Goal: Navigation & Orientation: Find specific page/section

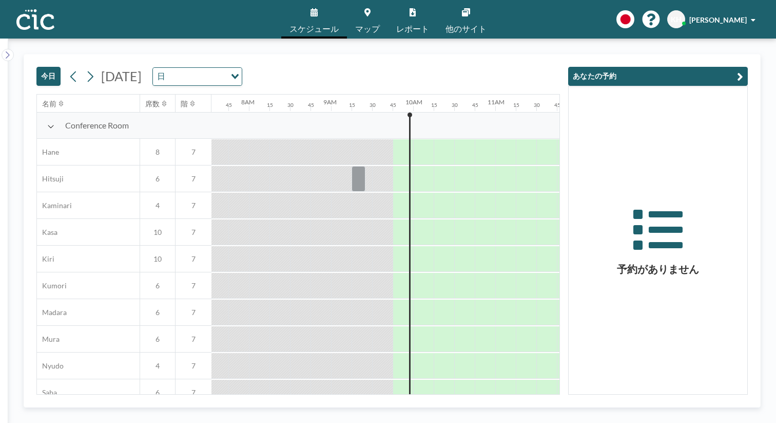
scroll to position [0, 634]
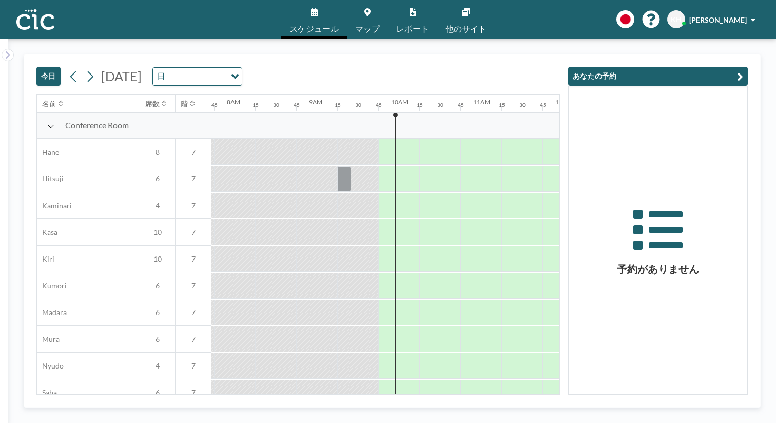
click at [29, 19] on img at bounding box center [35, 19] width 38 height 21
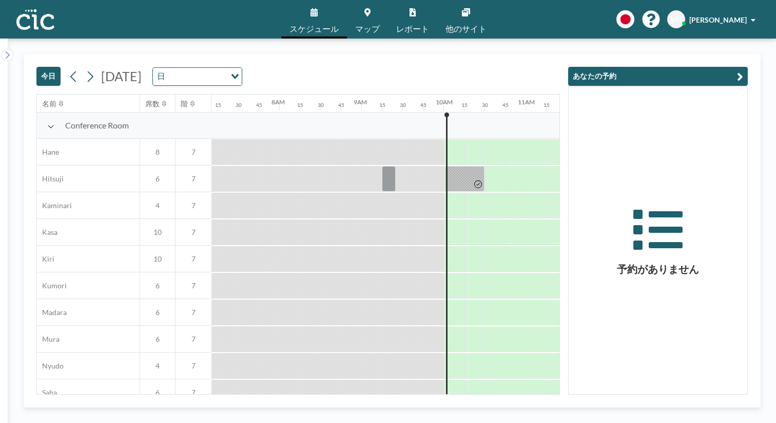
scroll to position [0, 651]
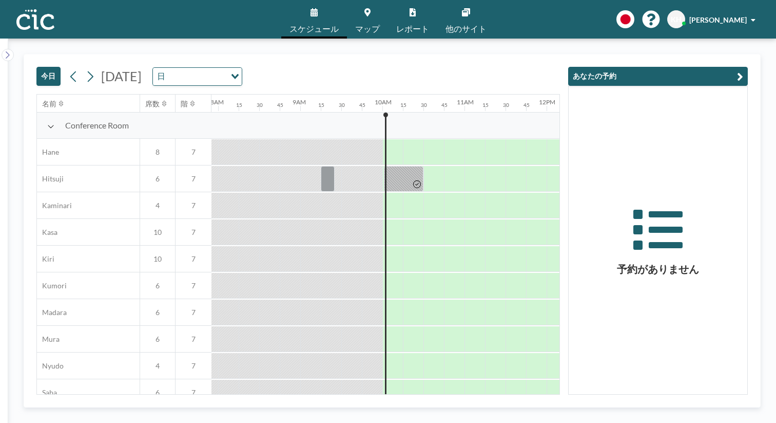
click at [445, 10] on link "他のサイト" at bounding box center [467, 19] width 58 height 39
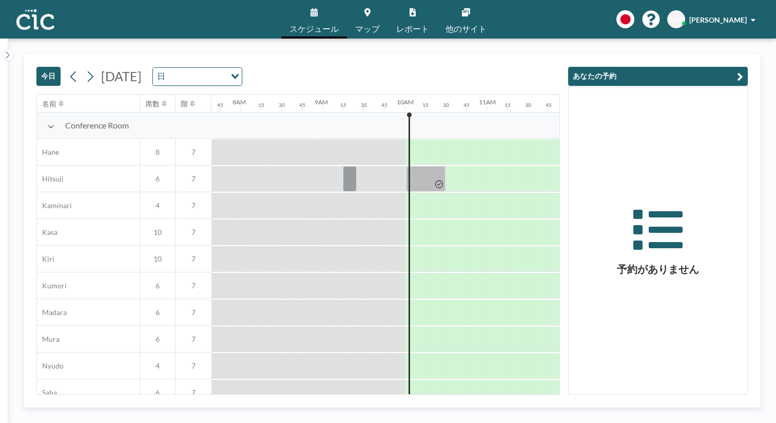
scroll to position [0, 651]
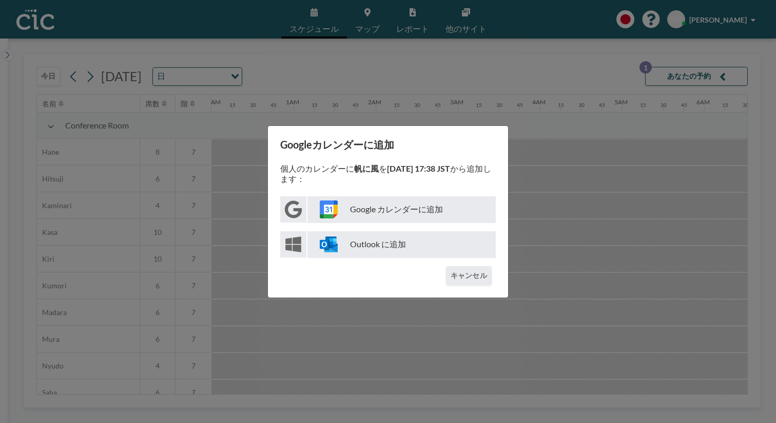
scroll to position [0, 634]
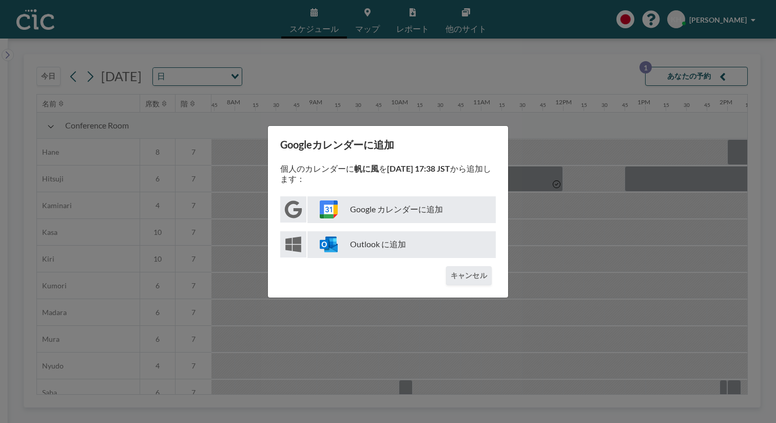
click at [342, 59] on div "Googleカレンダーに追加 個人のカレンダーに 帆に風 を [DATE] 17:38 JST から追加します： Google カレンダーに追加 Outloo…" at bounding box center [388, 211] width 776 height 423
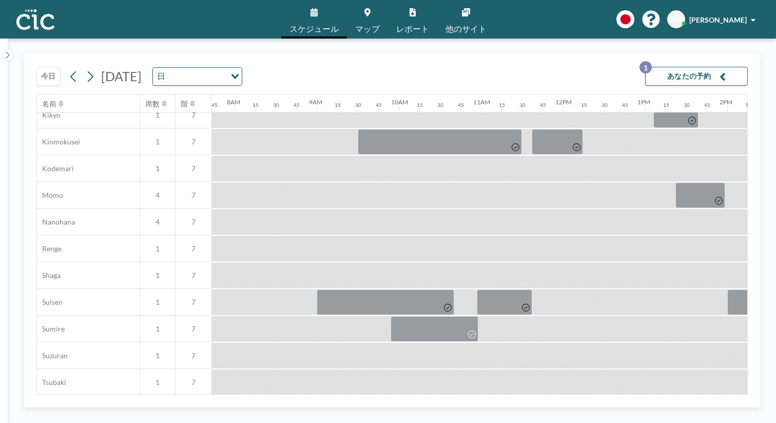
scroll to position [480, 634]
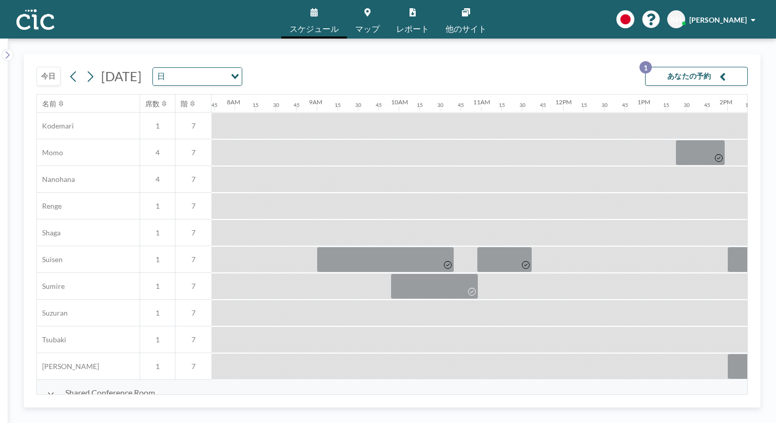
click at [43, 67] on button "今日" at bounding box center [48, 76] width 24 height 19
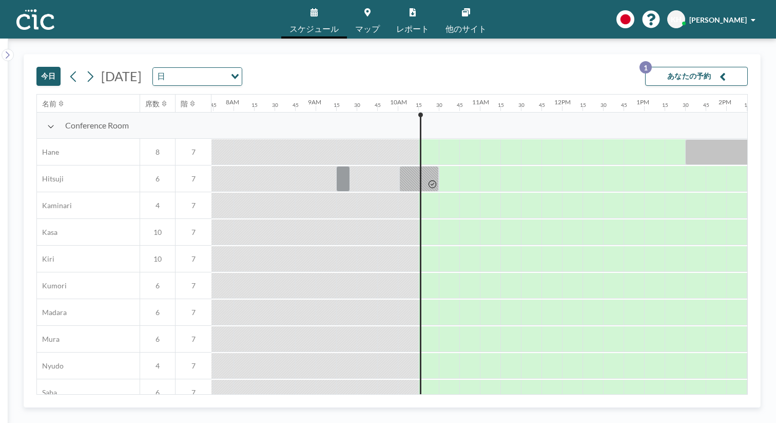
scroll to position [0, 668]
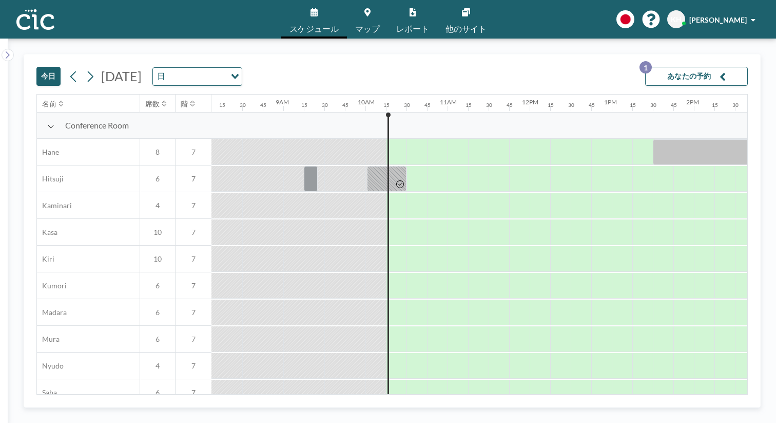
click at [449, 25] on span "他のサイト" at bounding box center [466, 29] width 41 height 8
